Goal: Check status: Check status

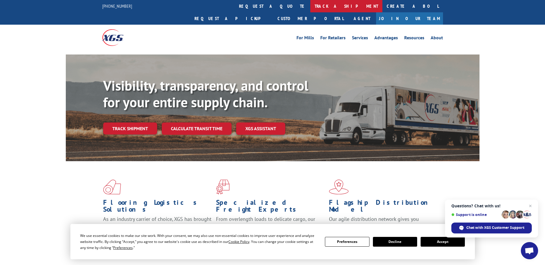
click at [310, 8] on link "track a shipment" at bounding box center [346, 6] width 72 height 12
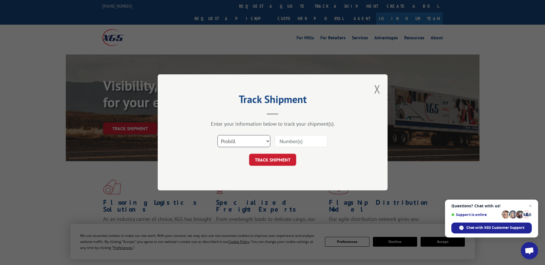
click at [265, 142] on select "Select category... Probill BOL PO" at bounding box center [243, 142] width 53 height 12
select select "bol"
click at [217, 136] on select "Select category... Probill BOL PO" at bounding box center [243, 142] width 53 height 12
click at [293, 144] on input at bounding box center [301, 142] width 53 height 12
click at [291, 138] on input at bounding box center [301, 142] width 53 height 12
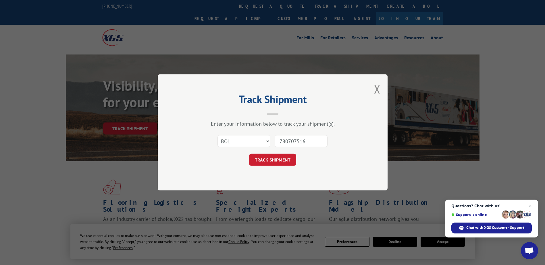
type input "780707516"
click at [275, 162] on button "TRACK SHIPMENT" at bounding box center [272, 160] width 47 height 12
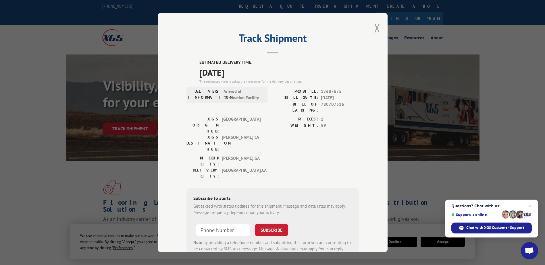
click at [374, 27] on button "Close modal" at bounding box center [377, 27] width 6 height 15
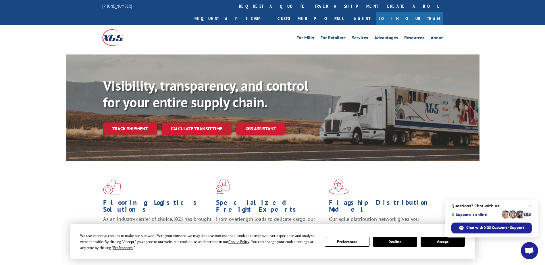
click at [476, 162] on div "Flooring Logistics Solutions As an industry carrier of choice, XGS has brought …" at bounding box center [272, 213] width 413 height 105
